Goal: Obtain resource: Download file/media

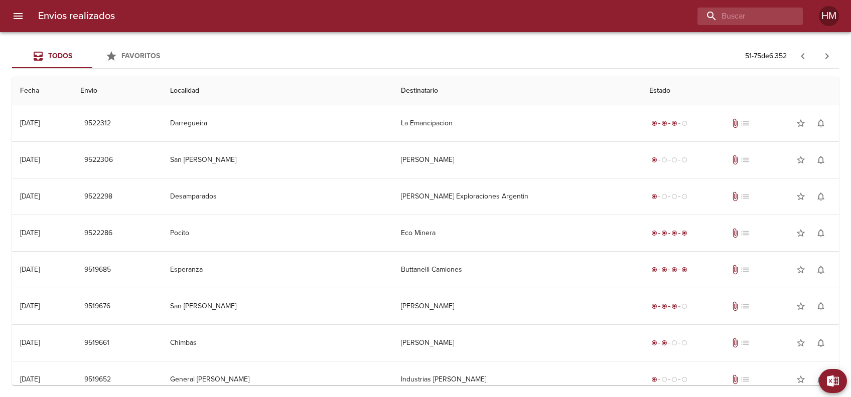
scroll to position [634, 0]
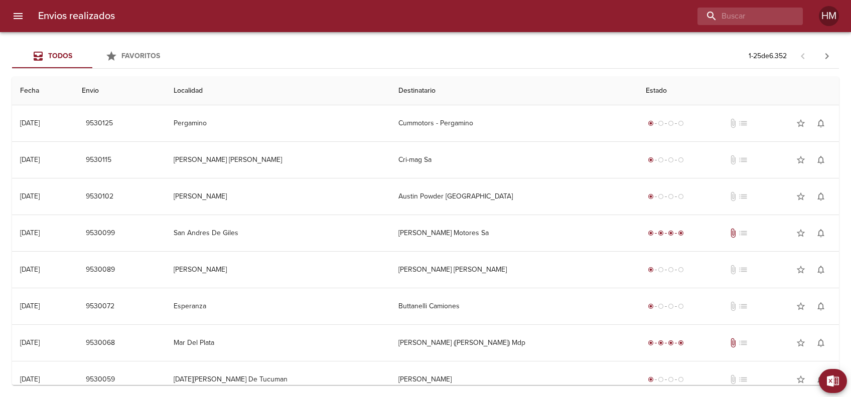
scroll to position [634, 0]
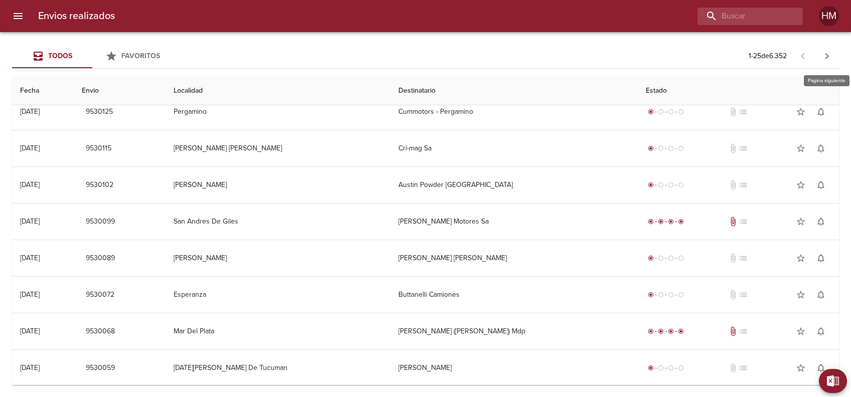
click at [827, 48] on button "button" at bounding box center [827, 56] width 24 height 24
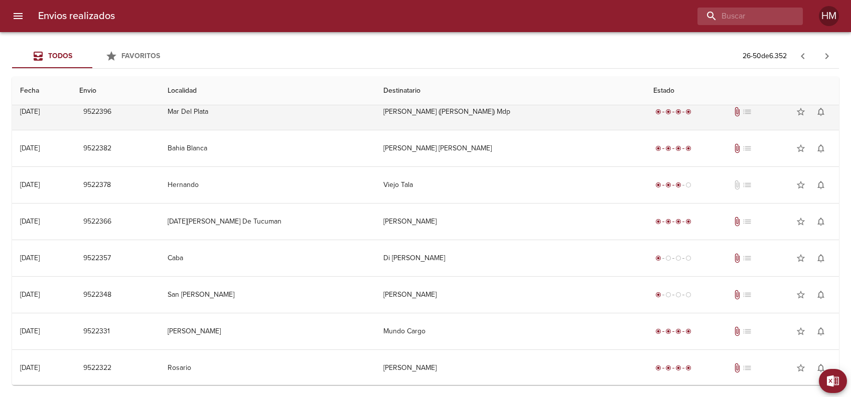
scroll to position [0, 0]
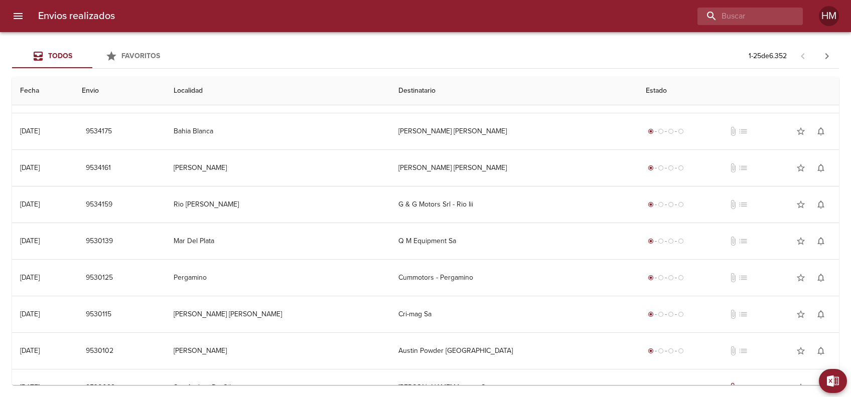
scroll to position [634, 0]
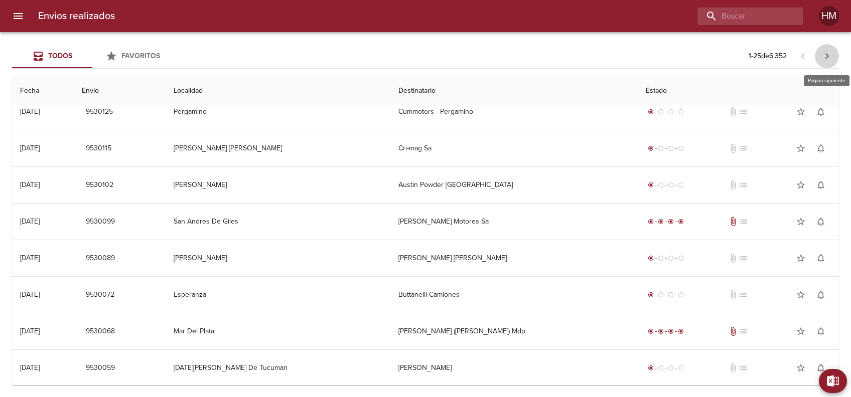
click at [828, 57] on icon "button" at bounding box center [827, 56] width 12 height 12
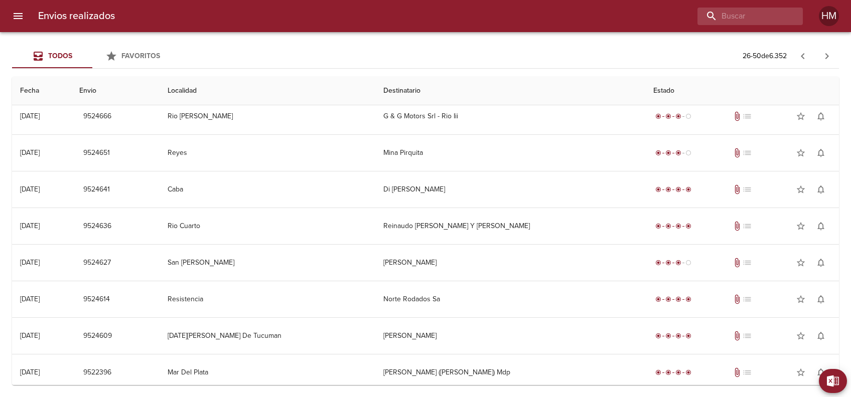
scroll to position [401, 0]
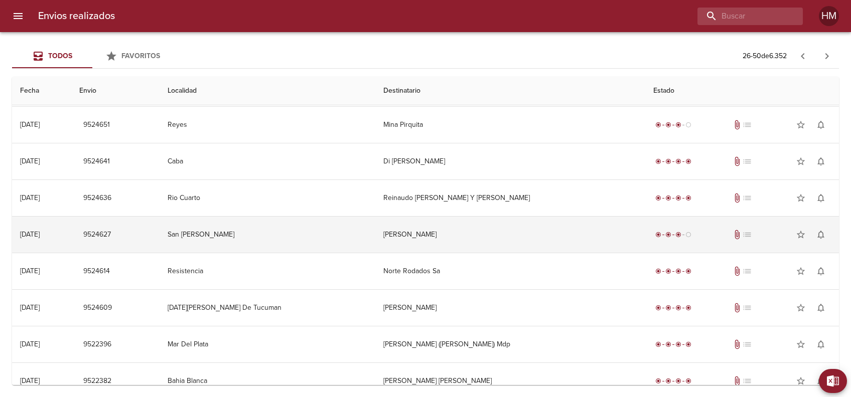
click at [446, 240] on td "[PERSON_NAME]" at bounding box center [510, 235] width 270 height 36
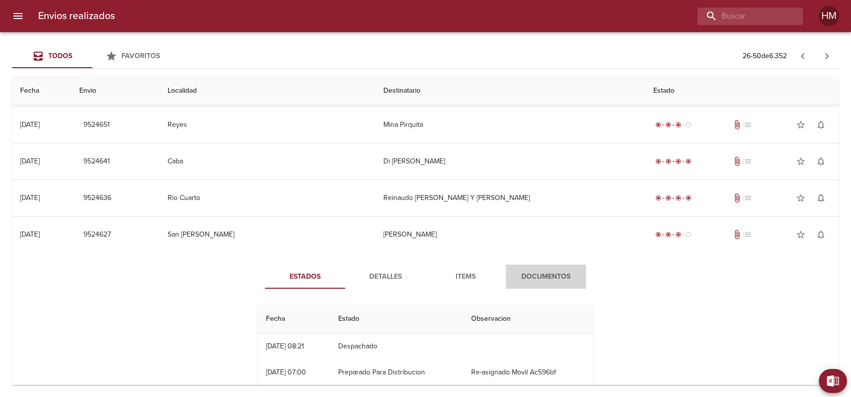
click at [539, 266] on button "Documentos" at bounding box center [546, 277] width 80 height 24
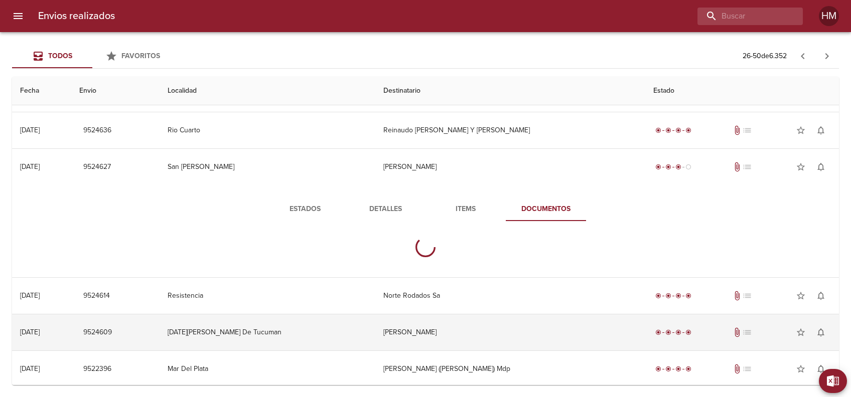
scroll to position [535, 0]
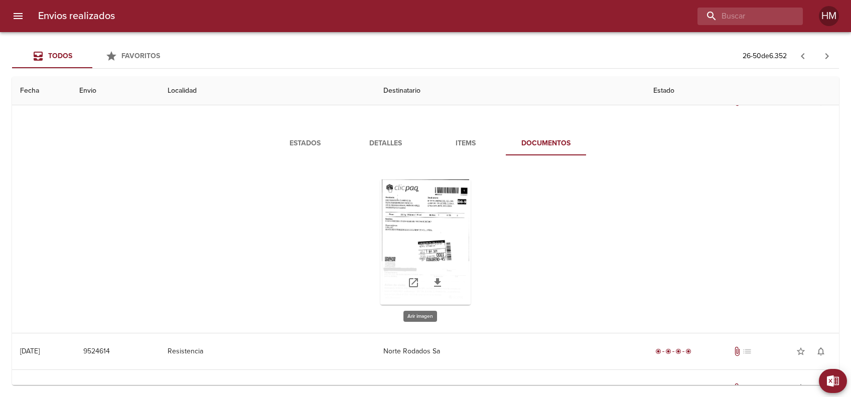
click at [442, 227] on div "Tabla de envíos del cliente" at bounding box center [425, 242] width 90 height 125
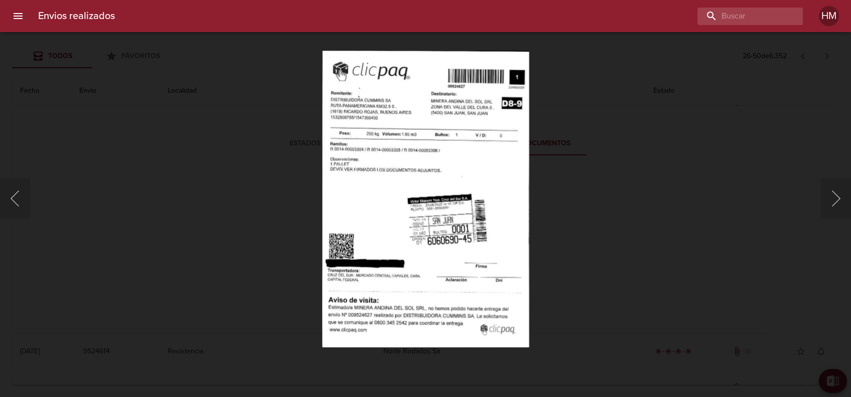
click at [443, 165] on img "Lightbox" at bounding box center [425, 198] width 207 height 297
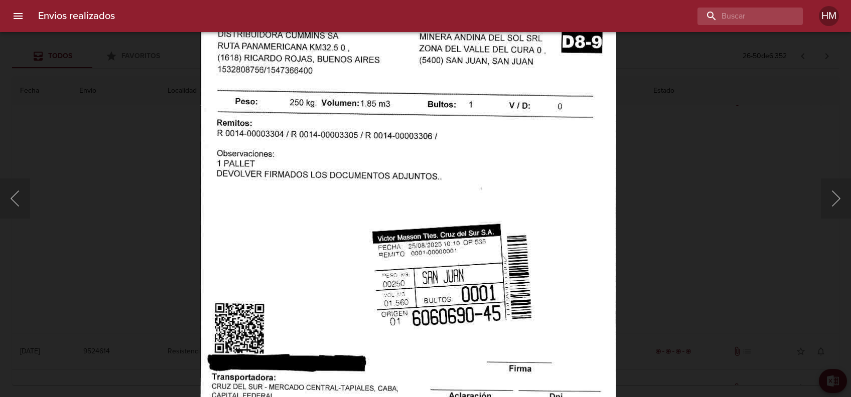
click at [671, 200] on div "Lightbox" at bounding box center [425, 198] width 851 height 397
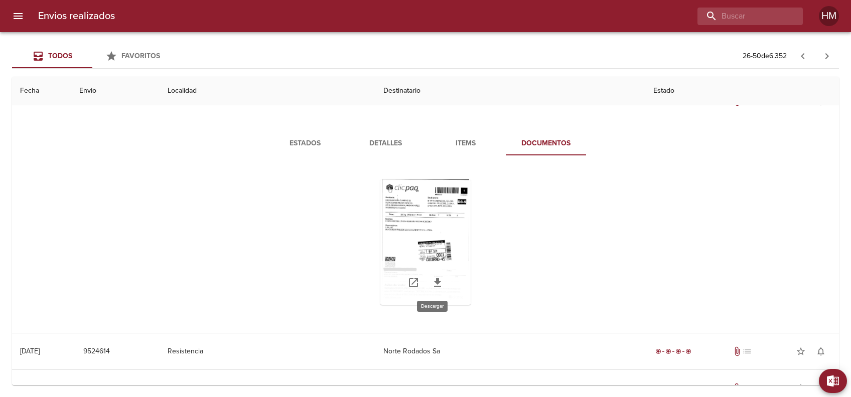
click at [436, 282] on icon "Tabla de envíos del cliente" at bounding box center [438, 283] width 12 height 12
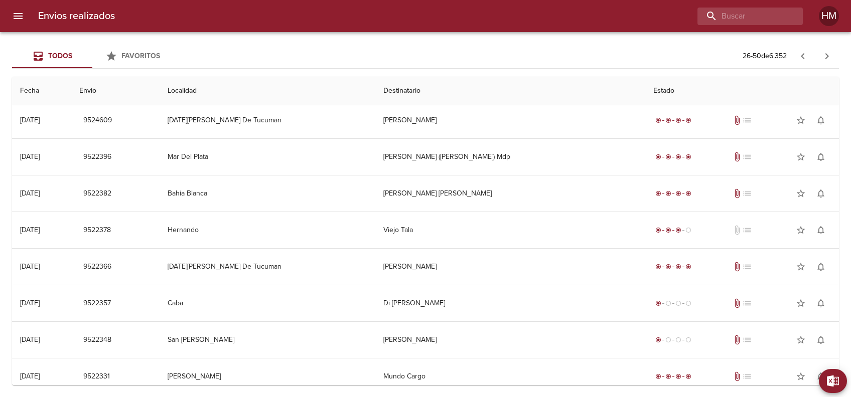
scroll to position [848, 0]
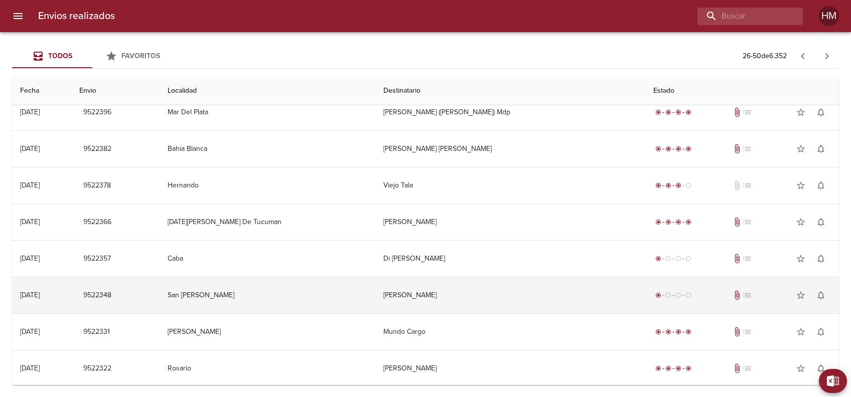
click at [476, 287] on td "[PERSON_NAME]" at bounding box center [510, 296] width 270 height 36
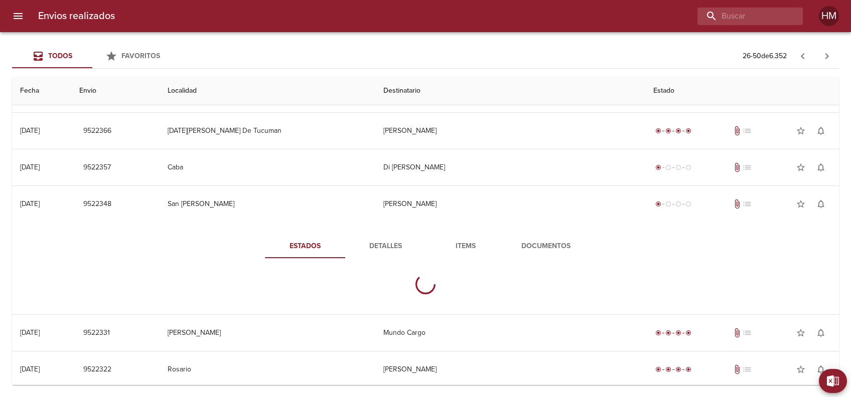
scroll to position [940, 0]
click at [531, 241] on span "Documentos" at bounding box center [546, 245] width 68 height 13
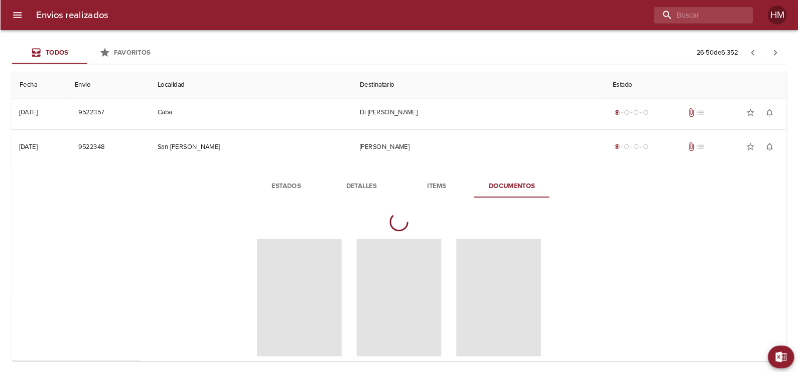
scroll to position [1007, 0]
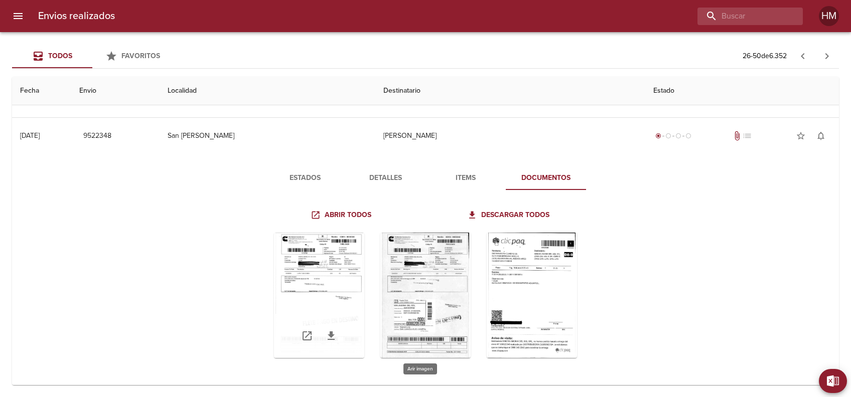
click at [335, 295] on div "Tabla de envíos del cliente" at bounding box center [319, 295] width 90 height 125
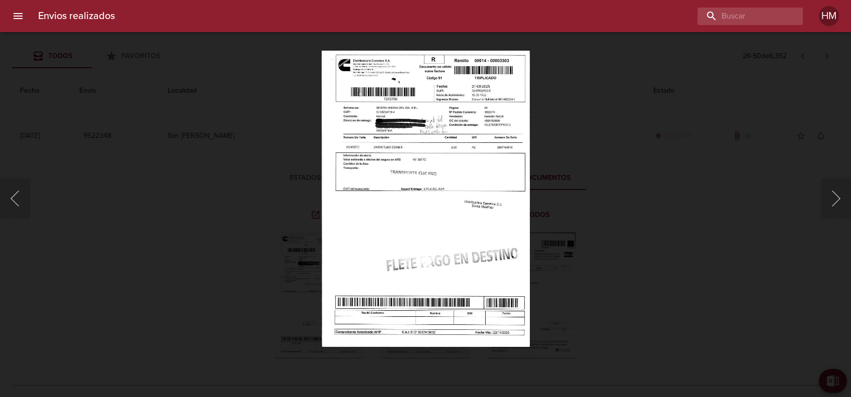
click at [422, 192] on img "Lightbox" at bounding box center [426, 198] width 208 height 297
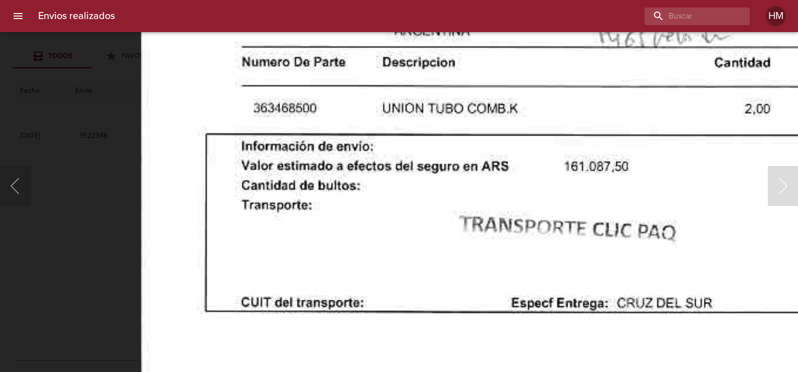
click at [320, 131] on img "Lightbox" at bounding box center [626, 349] width 970 height 1386
click at [387, 150] on img "Lightbox" at bounding box center [626, 349] width 970 height 1386
click at [388, 150] on img "Lightbox" at bounding box center [626, 349] width 970 height 1386
click at [128, 176] on div "Lightbox" at bounding box center [399, 186] width 798 height 372
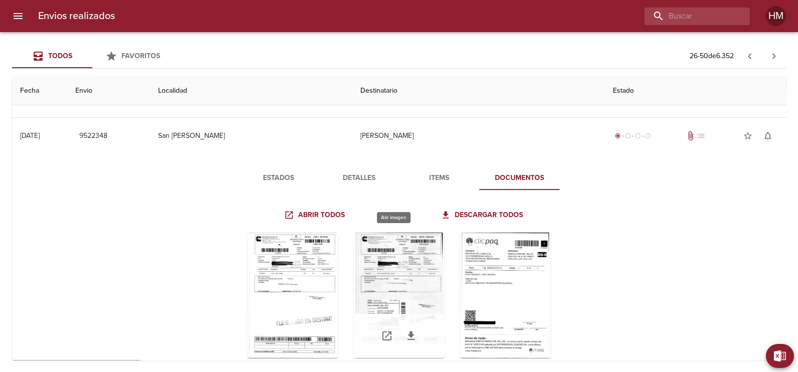
click at [389, 254] on div "Tabla de envíos del cliente" at bounding box center [399, 295] width 90 height 125
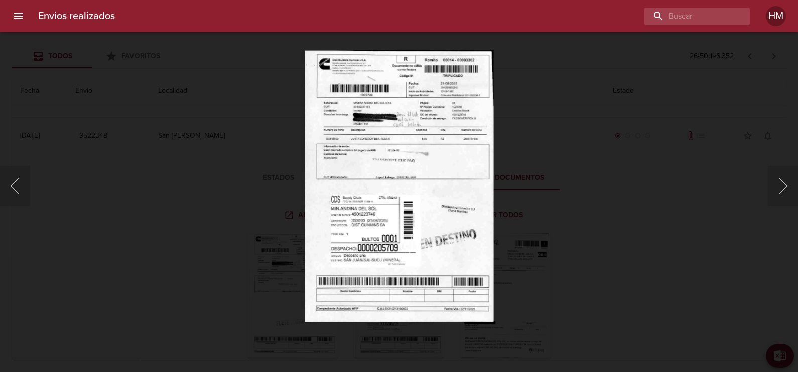
click at [361, 154] on img "Lightbox" at bounding box center [399, 186] width 189 height 273
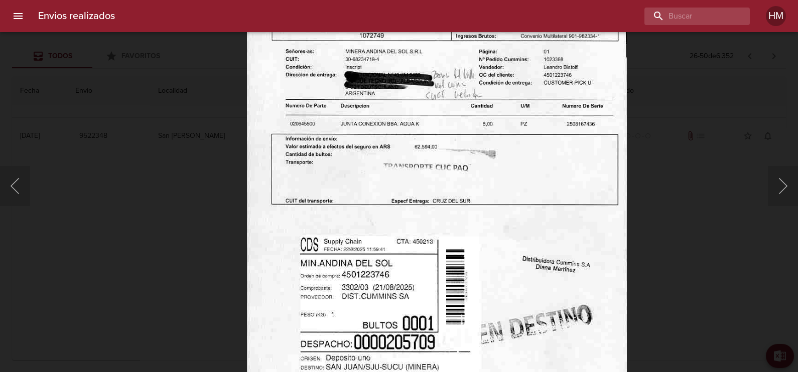
click at [690, 181] on div "Lightbox" at bounding box center [399, 186] width 798 height 372
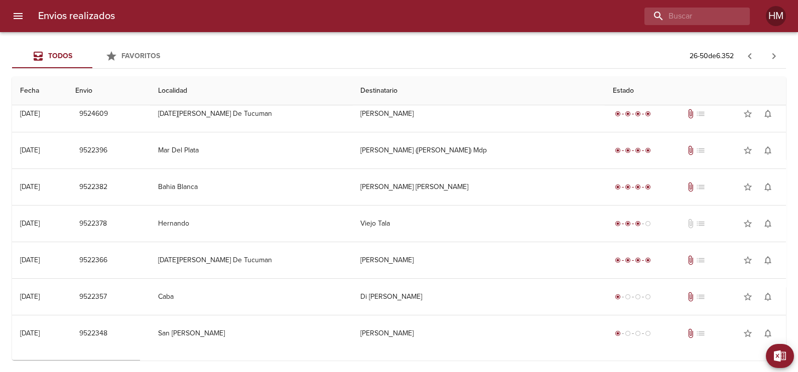
scroll to position [790, 0]
